Goal: Information Seeking & Learning: Learn about a topic

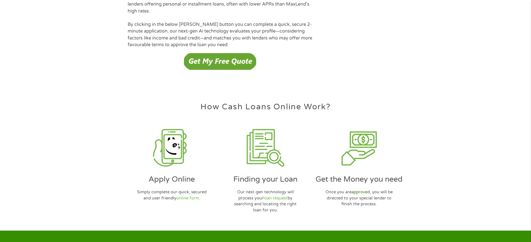
scroll to position [1611, 0]
